Goal: Navigation & Orientation: Go to known website

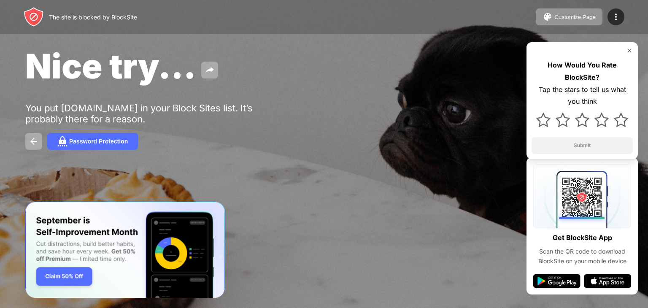
click at [628, 49] on img at bounding box center [629, 50] width 7 height 7
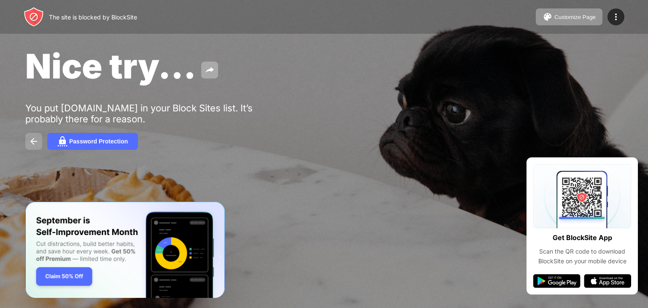
click at [34, 139] on img at bounding box center [34, 141] width 10 height 10
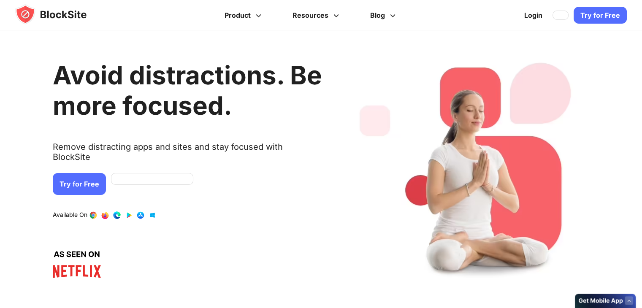
scroll to position [73, 0]
